Goal: Task Accomplishment & Management: Use online tool/utility

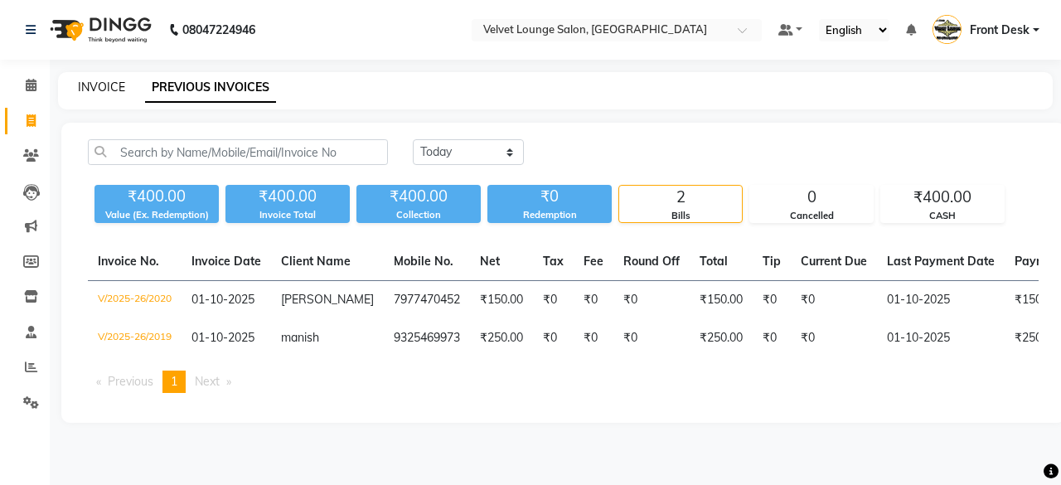
click at [106, 80] on link "INVOICE" at bounding box center [101, 87] width 47 height 15
select select "5962"
select select "service"
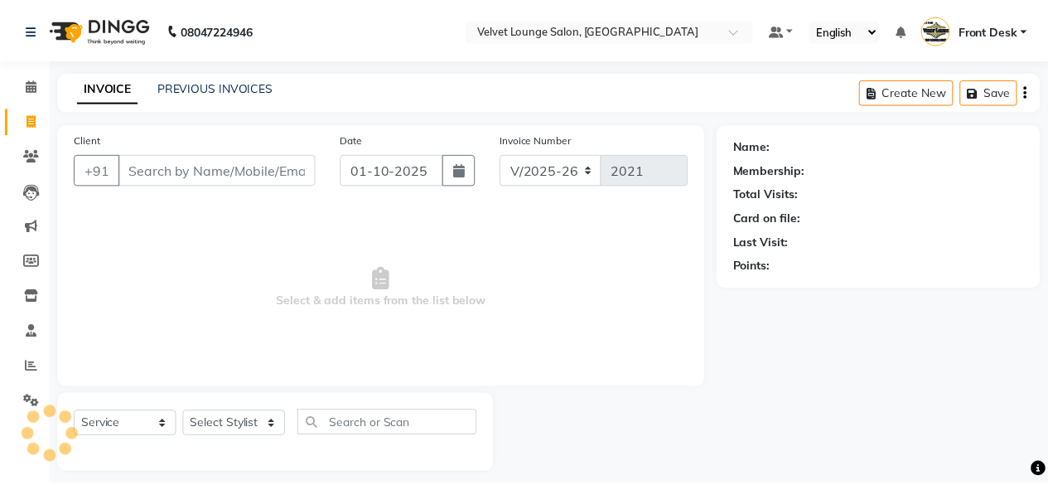
scroll to position [12, 0]
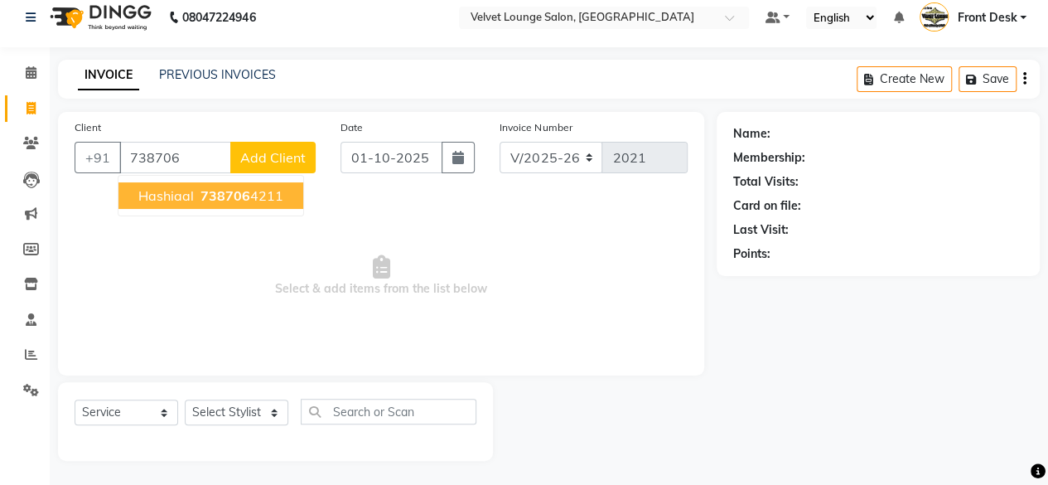
click at [206, 200] on span "738706" at bounding box center [226, 195] width 50 height 17
type input "7387064211"
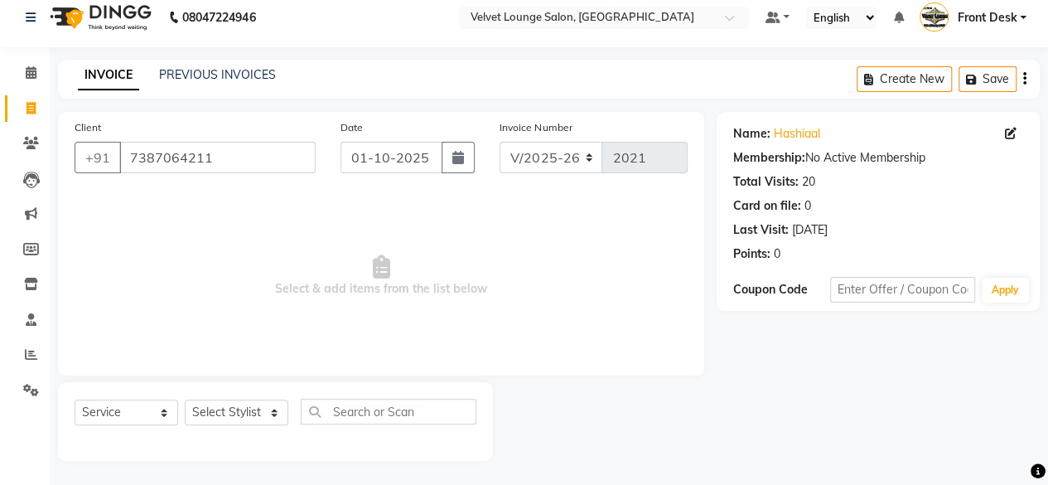
click at [264, 397] on div "Select Service Product Membership Package Voucher Prepaid Gift Card Select Styl…" at bounding box center [275, 421] width 435 height 79
click at [267, 415] on select "Select Stylist [PERSON_NAME] [PERSON_NAME] [PERSON_NAME] Front Desk Jaya jyoti …" at bounding box center [237, 412] width 104 height 26
select select "42846"
click at [185, 399] on select "Select Stylist [PERSON_NAME] [PERSON_NAME] [PERSON_NAME] Front Desk Jaya jyoti …" at bounding box center [237, 412] width 104 height 26
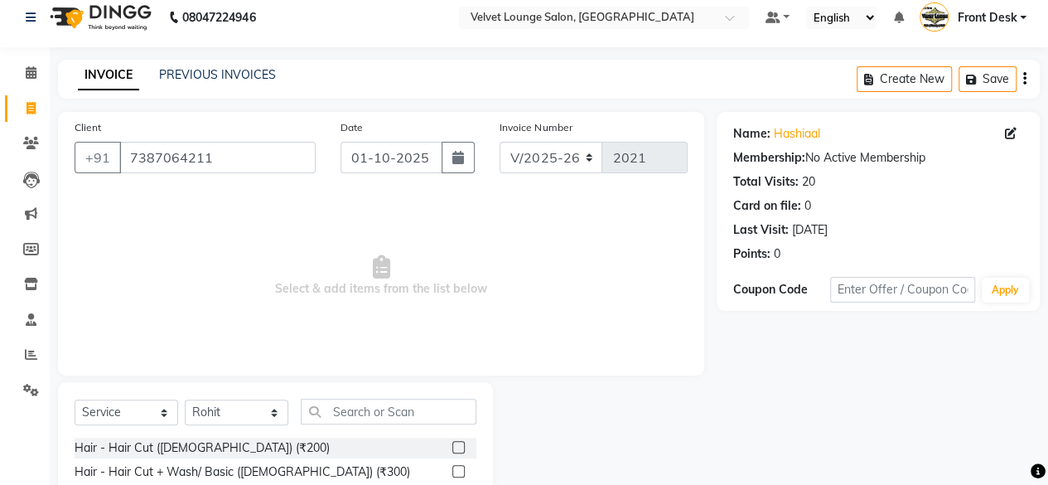
click at [453, 445] on label at bounding box center [459, 447] width 12 height 12
click at [453, 445] on input "checkbox" at bounding box center [458, 448] width 11 height 11
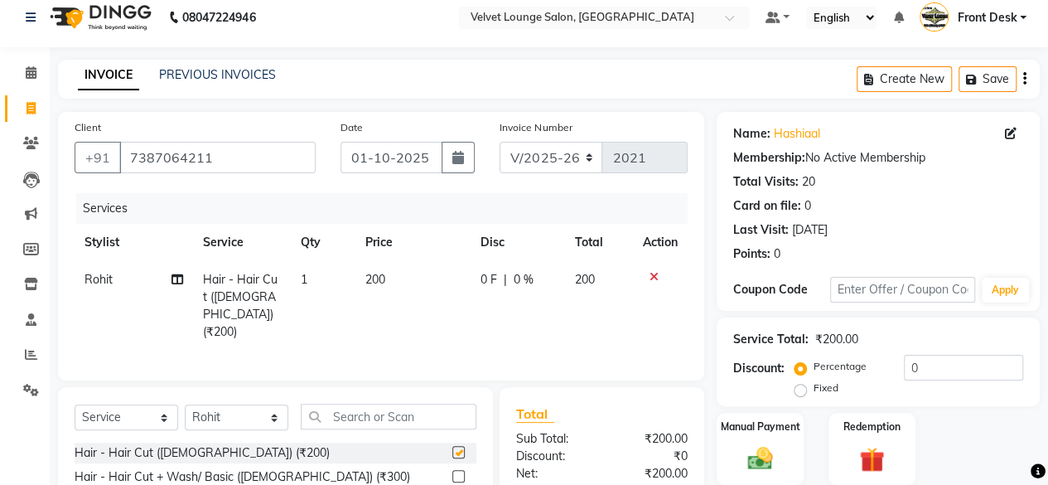
checkbox input "false"
click at [511, 271] on div "0 F | 0 %" at bounding box center [518, 279] width 75 height 17
select select "42846"
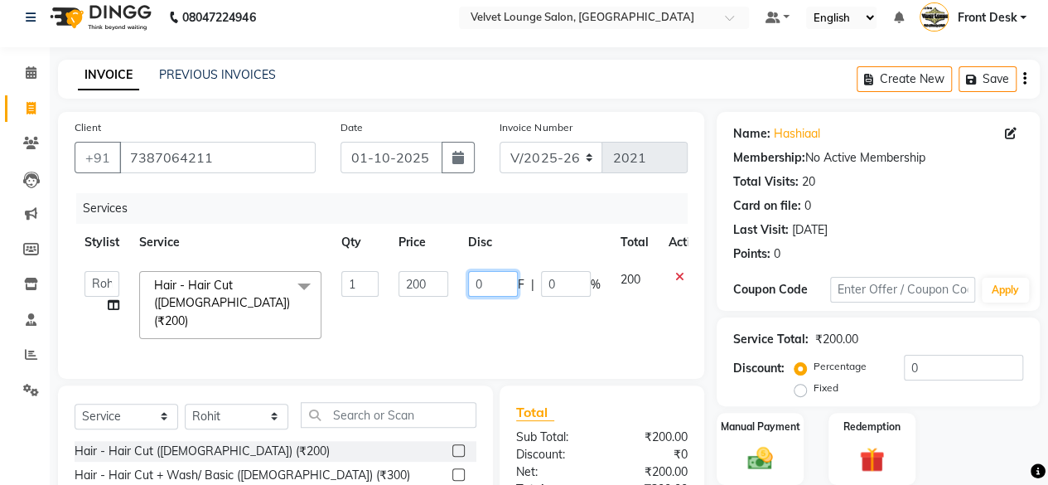
click at [496, 274] on input "0" at bounding box center [493, 284] width 50 height 26
type input "50"
click at [586, 319] on tr "[PERSON_NAME] [PERSON_NAME] [PERSON_NAME] Front Desk Jaya jyoti madhu Manish [P…" at bounding box center [394, 305] width 639 height 88
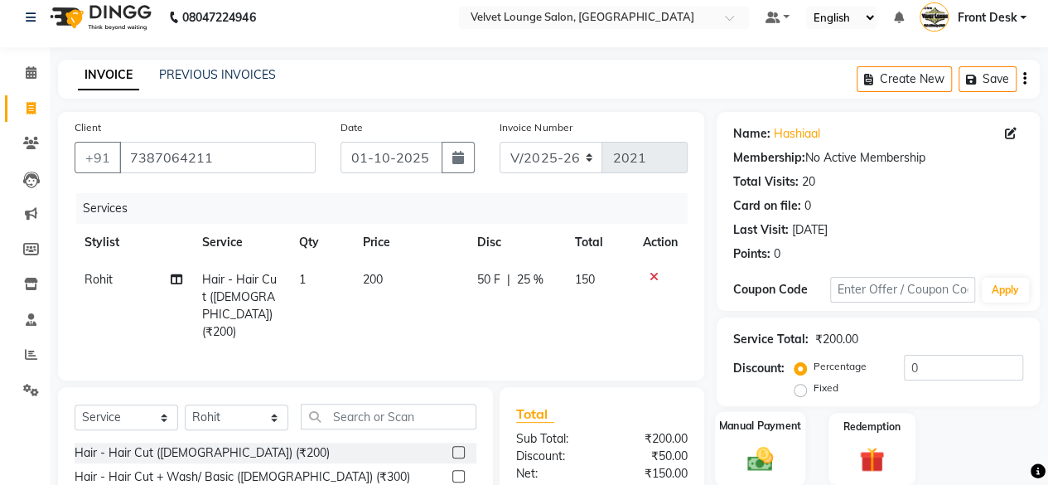
click at [774, 443] on img at bounding box center [760, 458] width 42 height 30
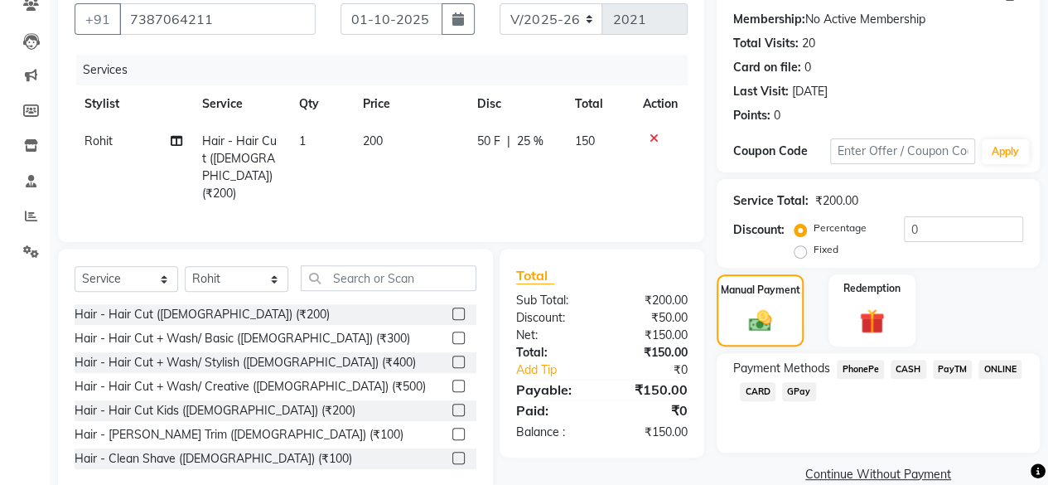
scroll to position [178, 0]
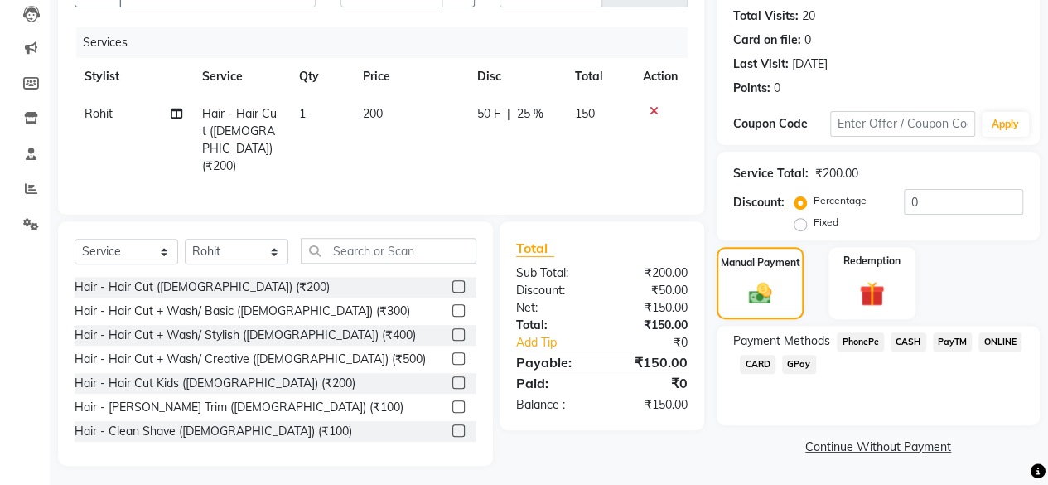
click at [923, 336] on span "CASH" at bounding box center [909, 341] width 36 height 19
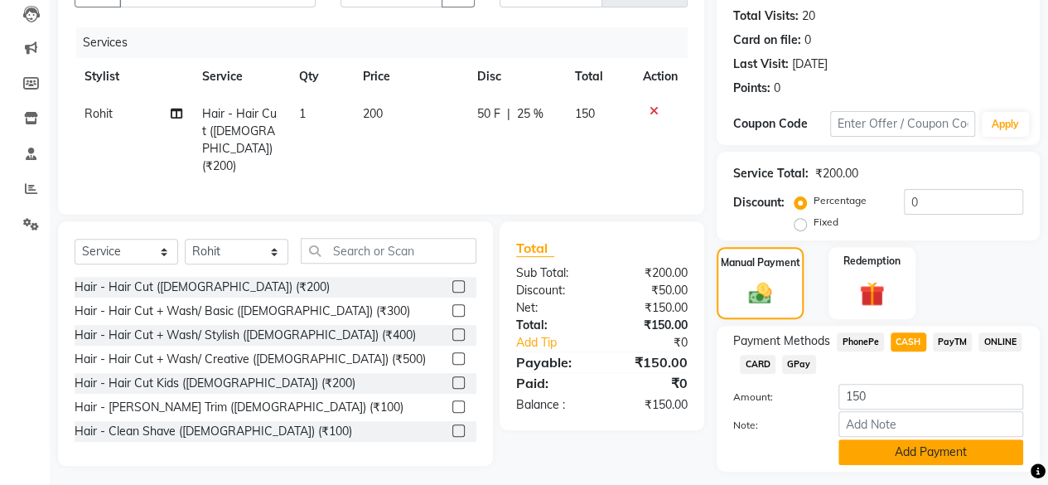
click at [961, 452] on button "Add Payment" at bounding box center [931, 452] width 185 height 26
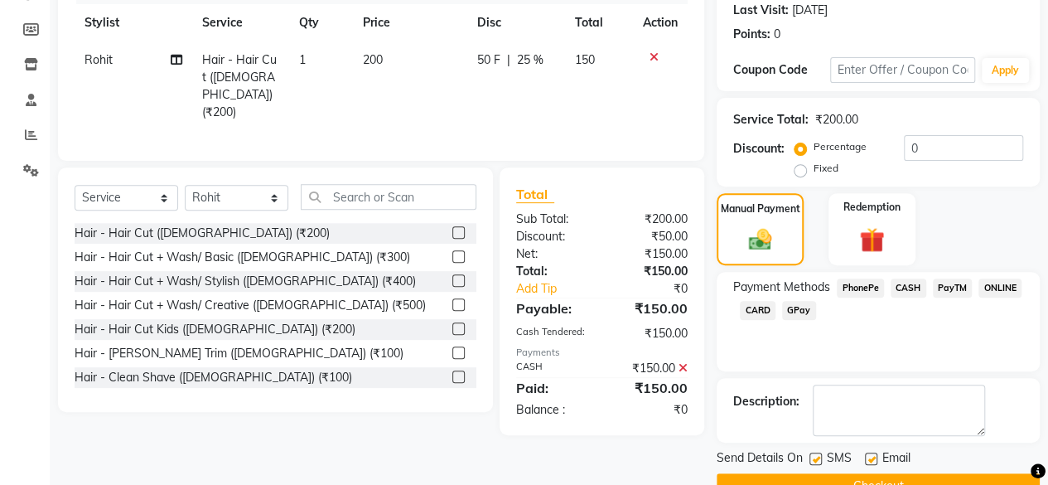
scroll to position [269, 0]
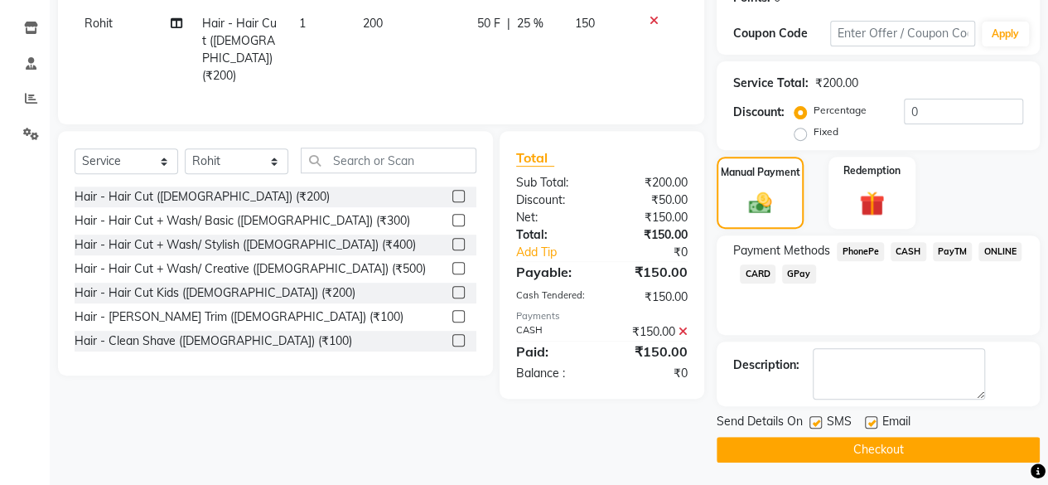
click at [968, 449] on button "Checkout" at bounding box center [878, 450] width 323 height 26
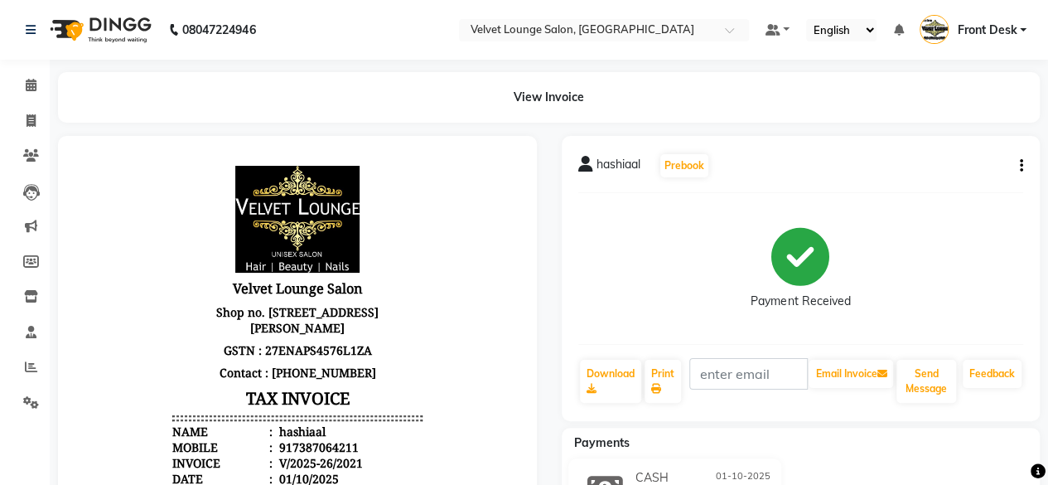
drag, startPoint x: 559, startPoint y: 304, endPoint x: 466, endPoint y: 163, distance: 168.7
click at [466, 163] on body "Velvet Lounge Salon Shop no. [STREET_ADDRESS][PERSON_NAME] GSTN : 27ENAPS4576L1…" at bounding box center [297, 474] width 433 height 630
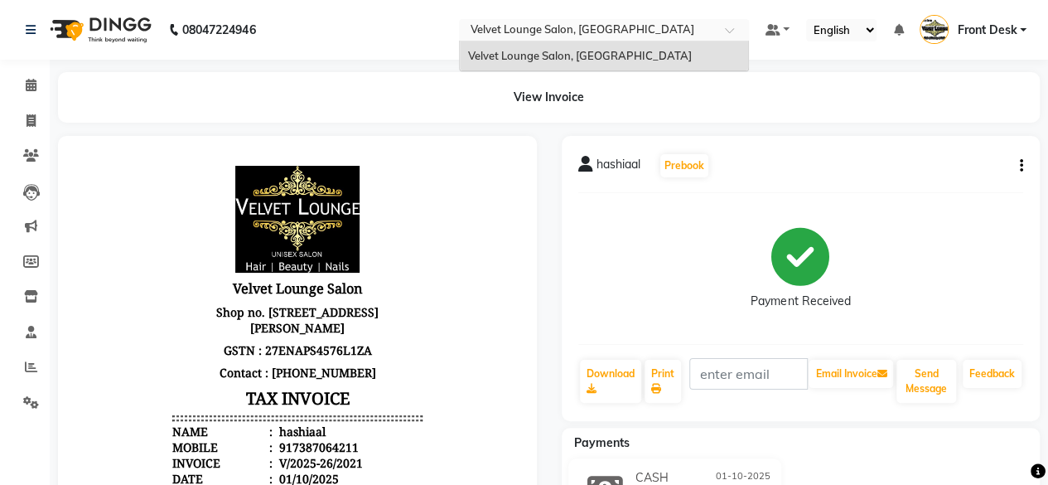
click at [643, 33] on input "text" at bounding box center [587, 31] width 240 height 17
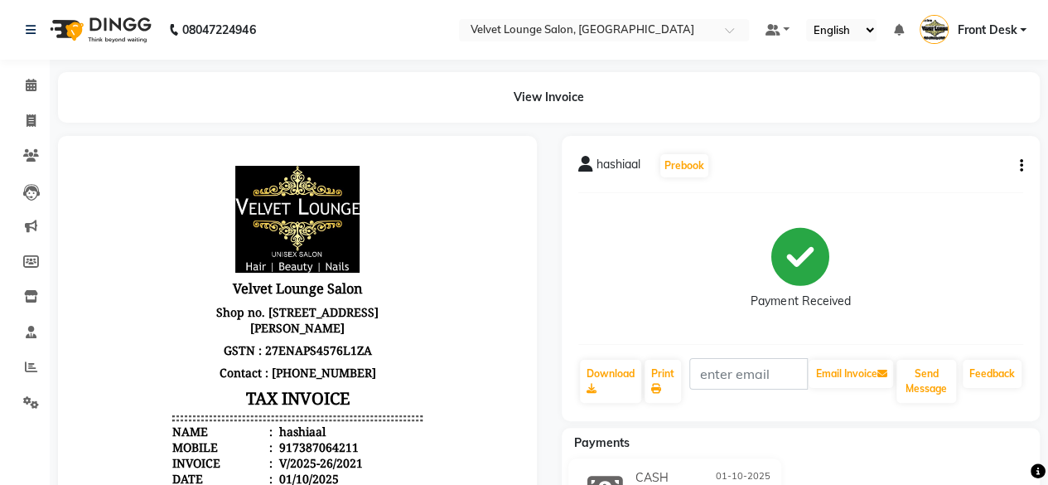
click at [411, 18] on nav "08047224946 Select Location × Velvet Lounge Salon, Shiv Mandir Road Default Pan…" at bounding box center [524, 30] width 1048 height 60
